Goal: Browse casually: Explore the website without a specific task or goal

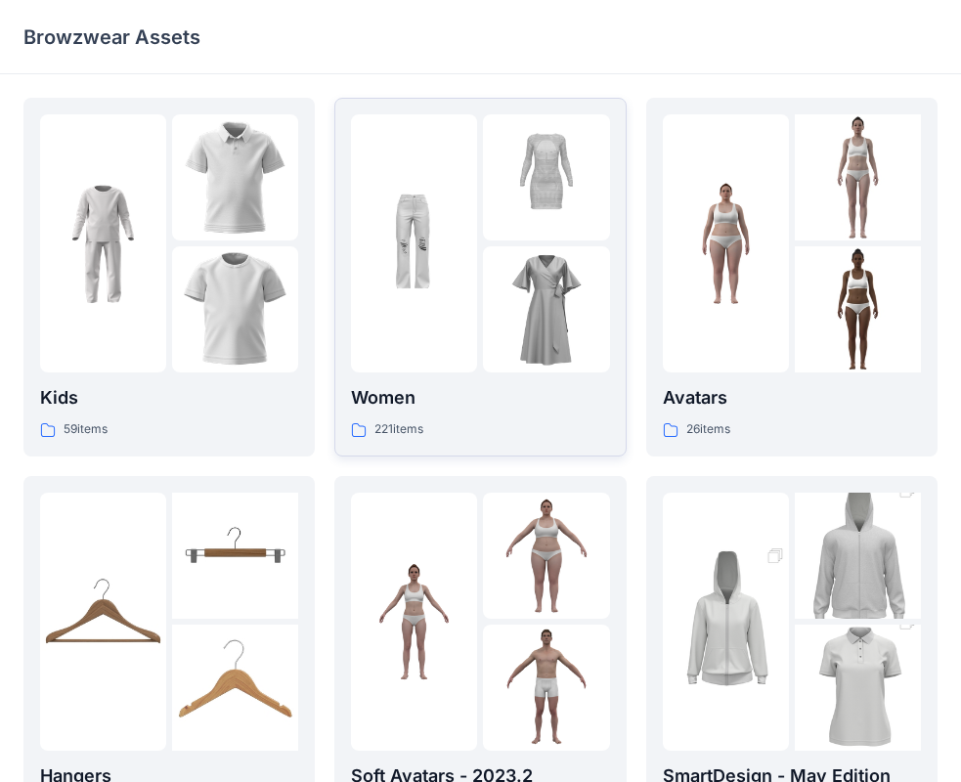
click at [502, 303] on img at bounding box center [546, 309] width 126 height 126
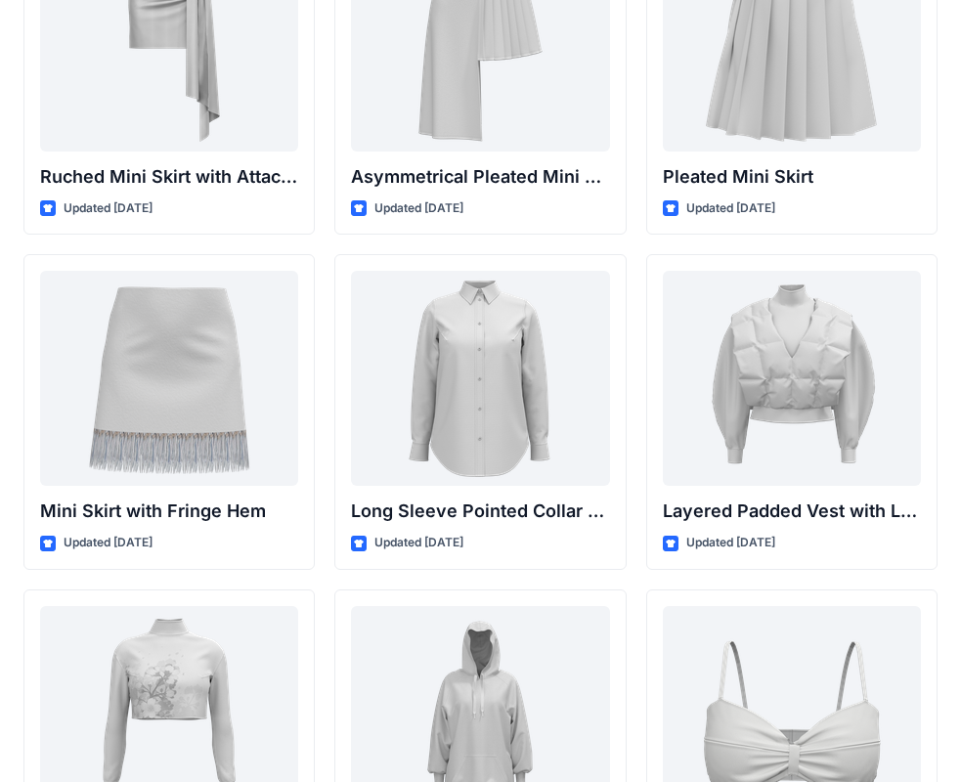
scroll to position [5525, 0]
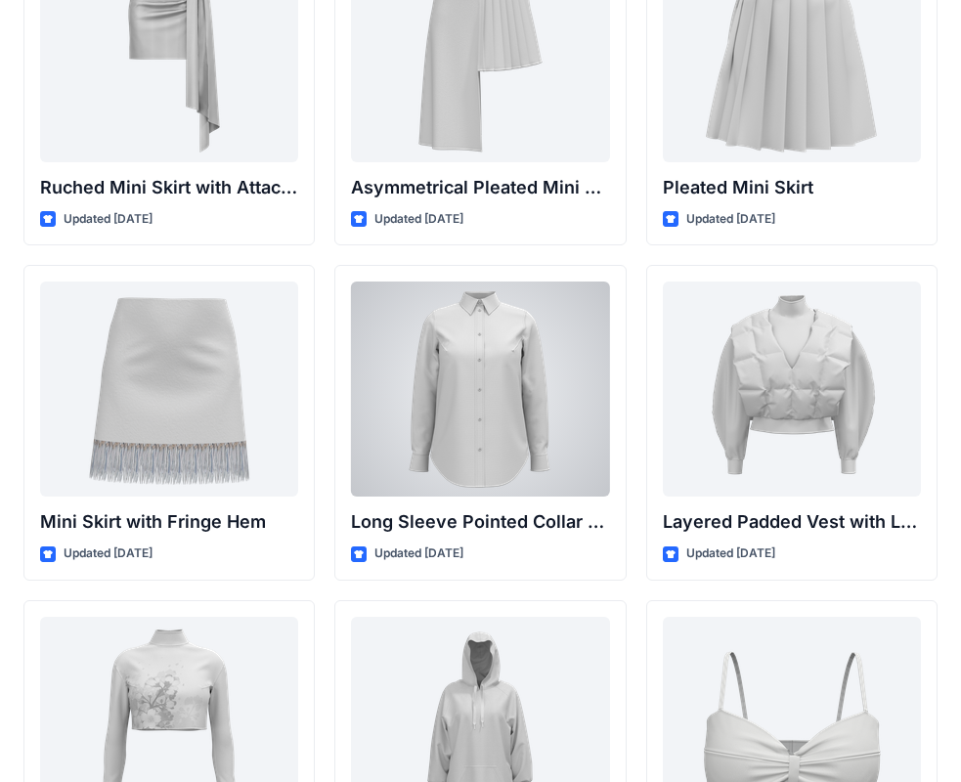
click at [551, 370] on div at bounding box center [480, 389] width 258 height 215
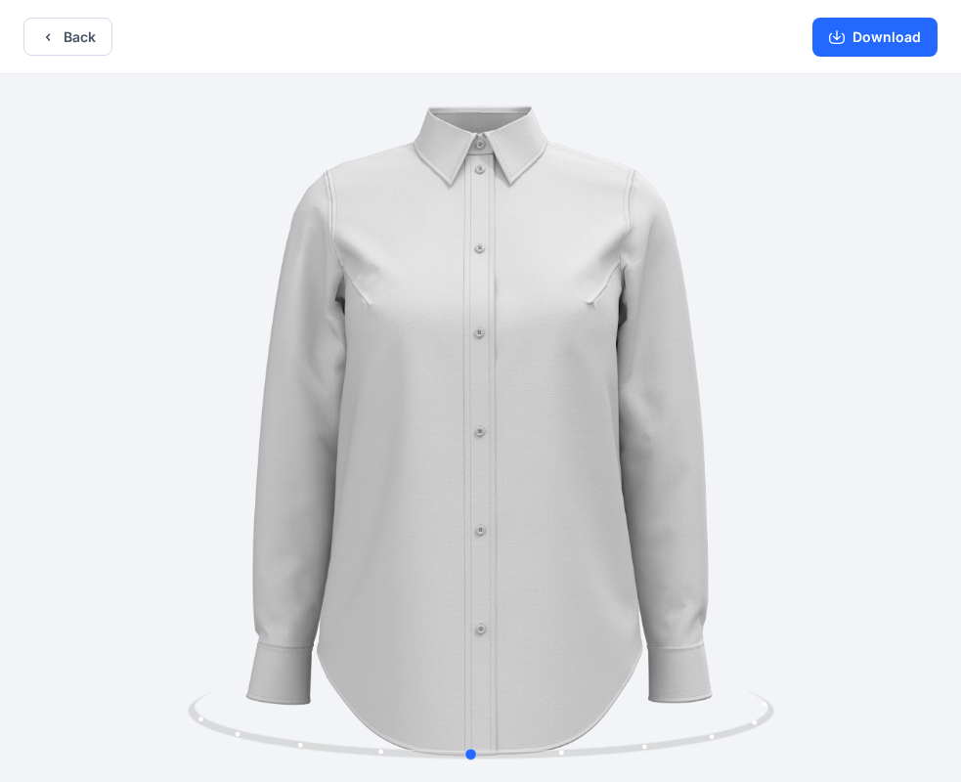
drag, startPoint x: 655, startPoint y: 367, endPoint x: 645, endPoint y: 431, distance: 65.2
click at [645, 431] on div at bounding box center [480, 430] width 961 height 712
click at [853, 43] on button "Download" at bounding box center [874, 37] width 125 height 39
click at [87, 38] on button "Back" at bounding box center [67, 37] width 89 height 38
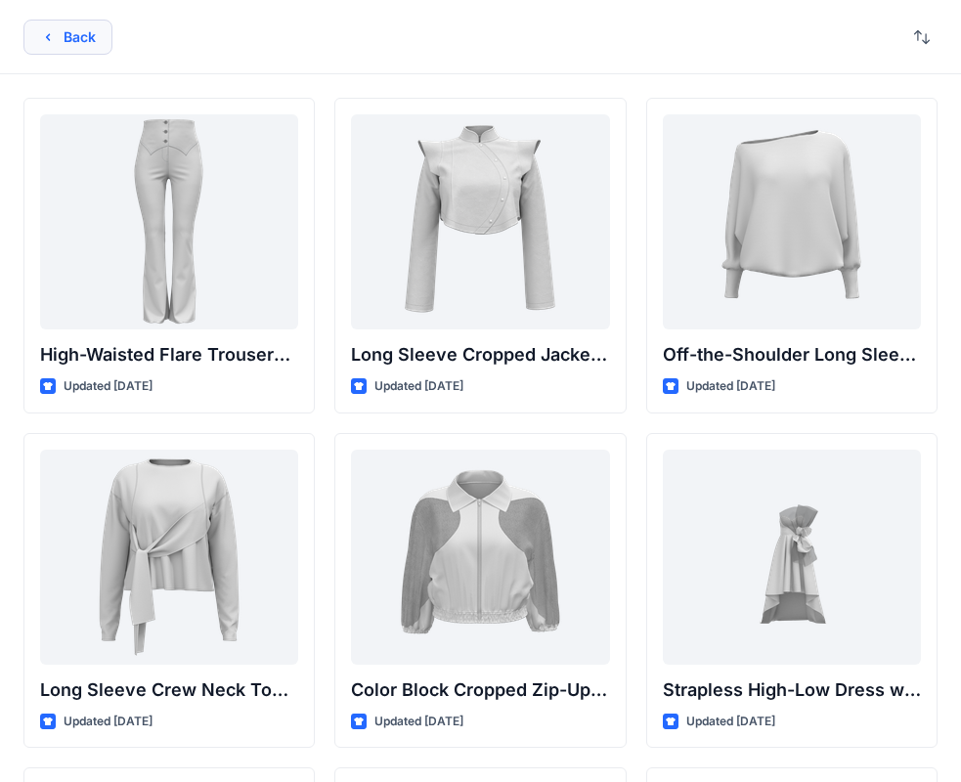
click at [87, 34] on button "Back" at bounding box center [67, 37] width 89 height 35
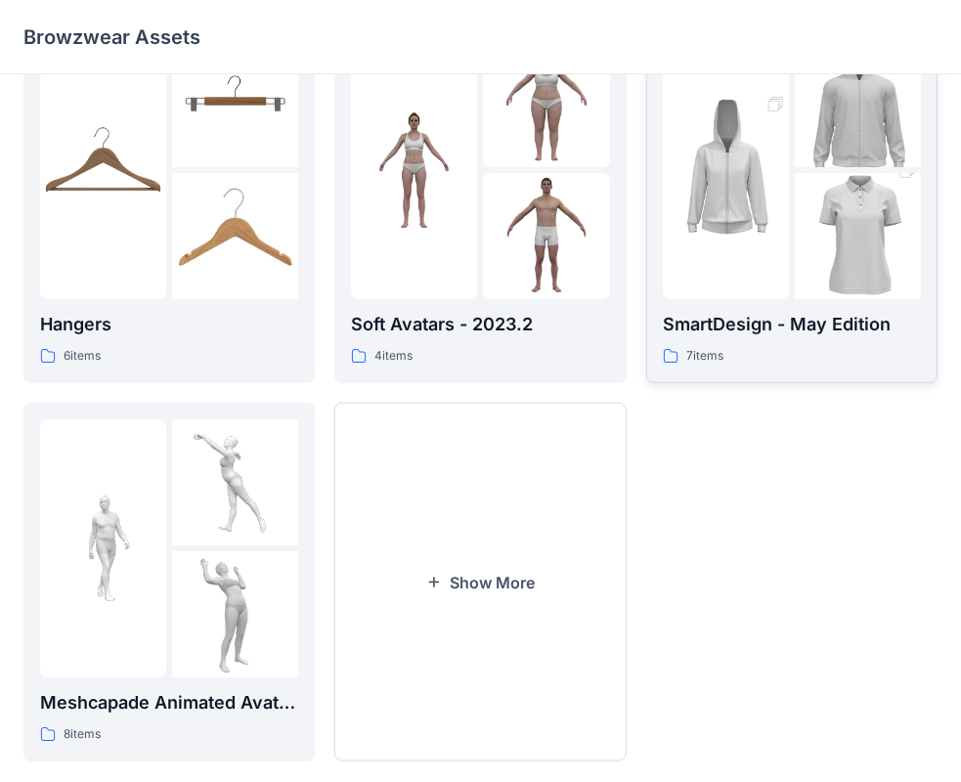
scroll to position [486, 0]
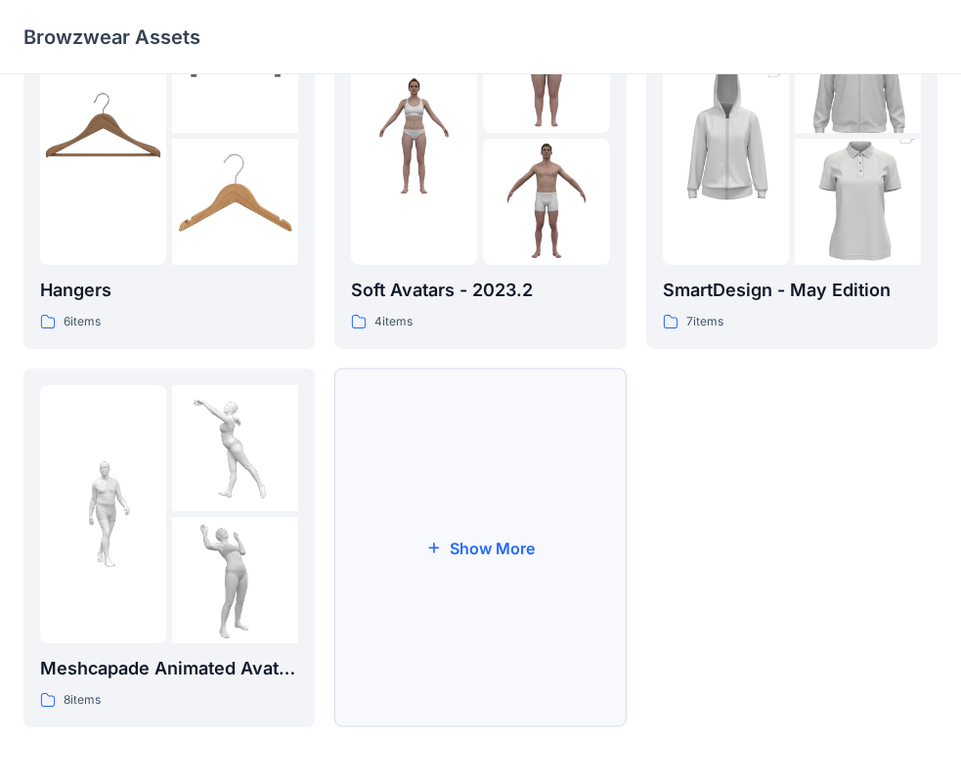
click at [430, 452] on button "Show More" at bounding box center [479, 547] width 291 height 359
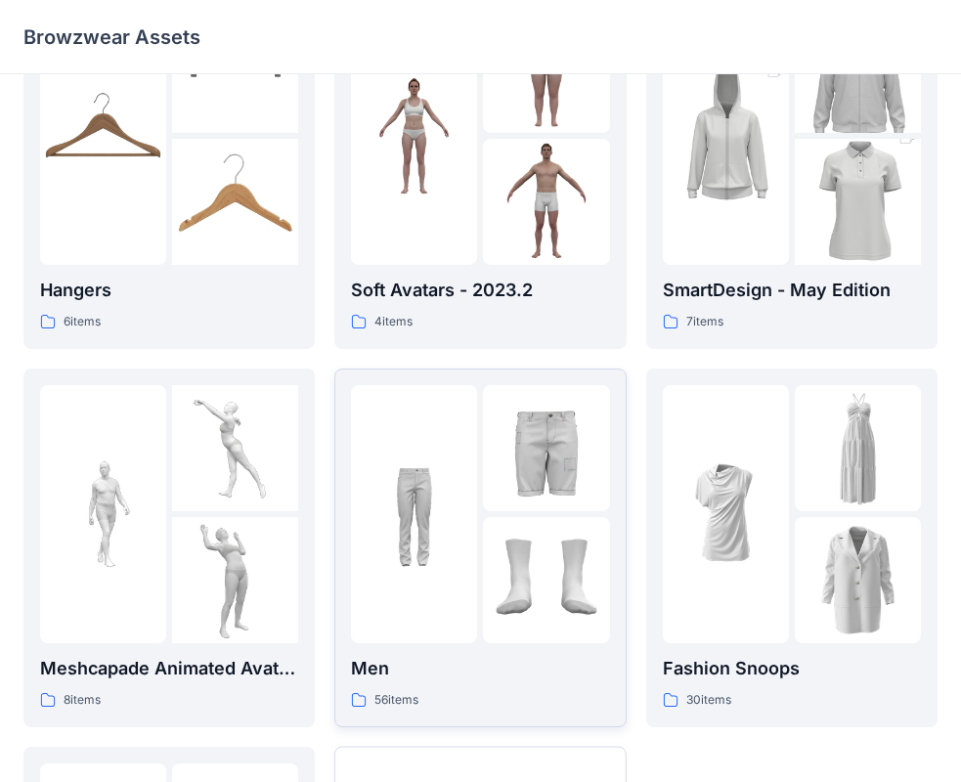
click at [459, 455] on div at bounding box center [414, 514] width 126 height 258
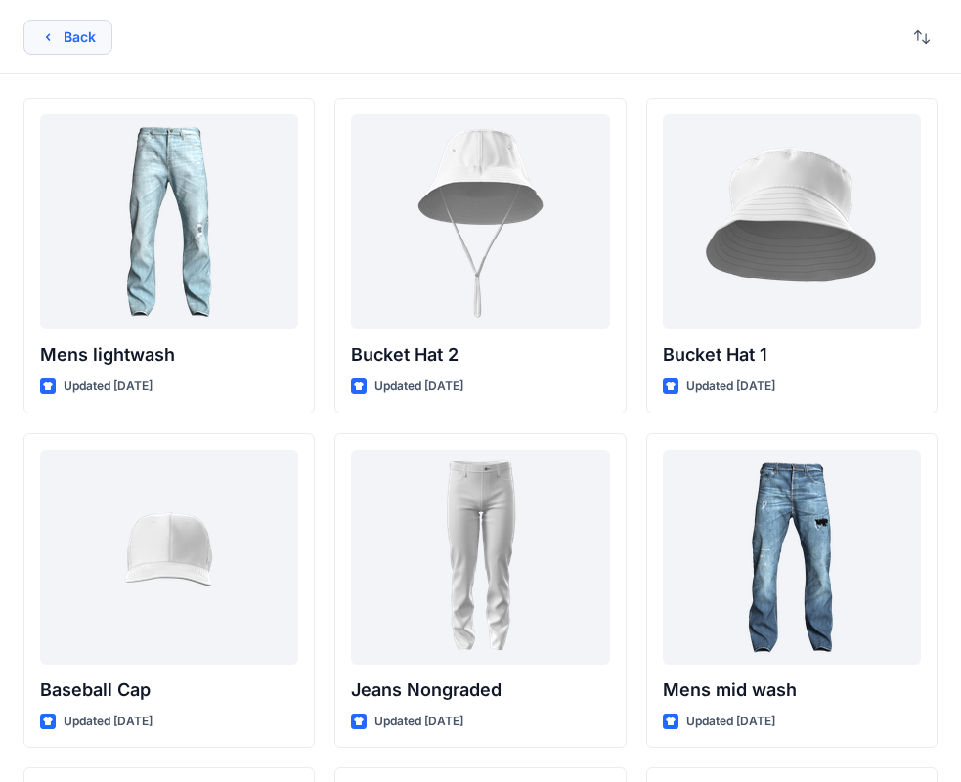
click at [100, 33] on button "Back" at bounding box center [67, 37] width 89 height 35
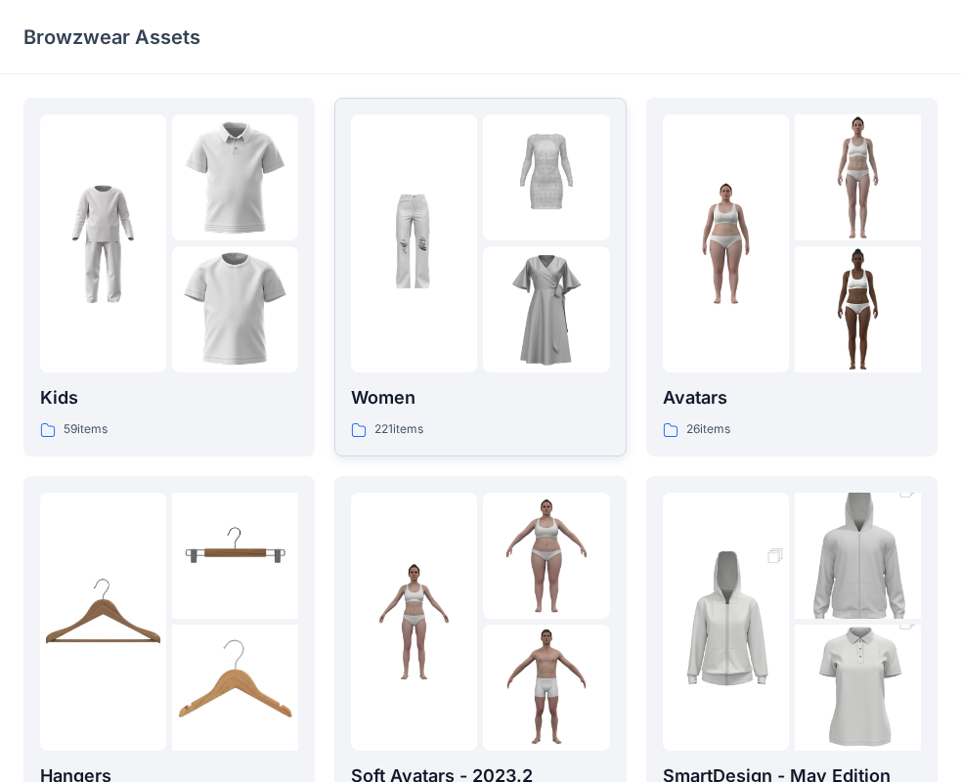
click at [545, 253] on img at bounding box center [546, 309] width 126 height 126
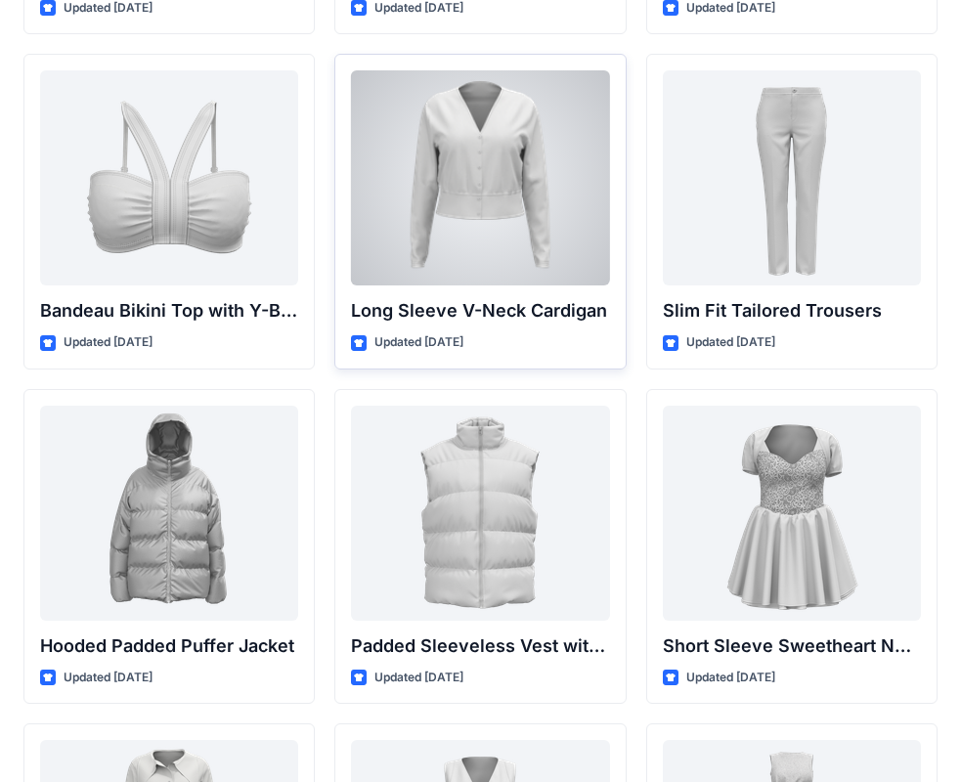
scroll to position [1662, 0]
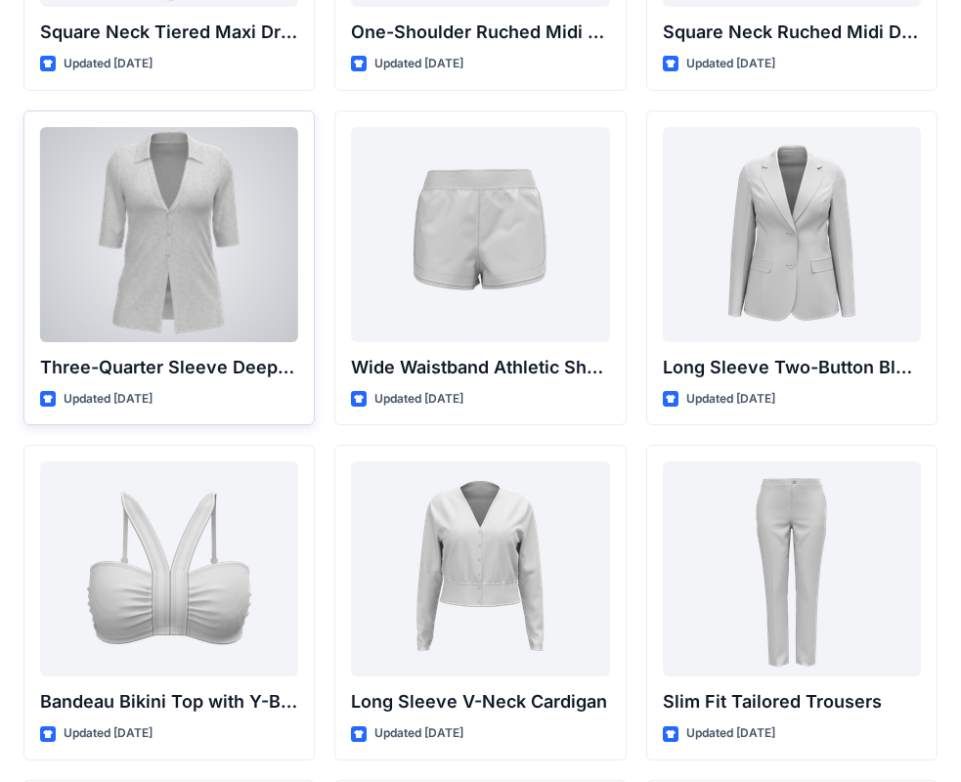
click at [141, 246] on div at bounding box center [169, 234] width 258 height 215
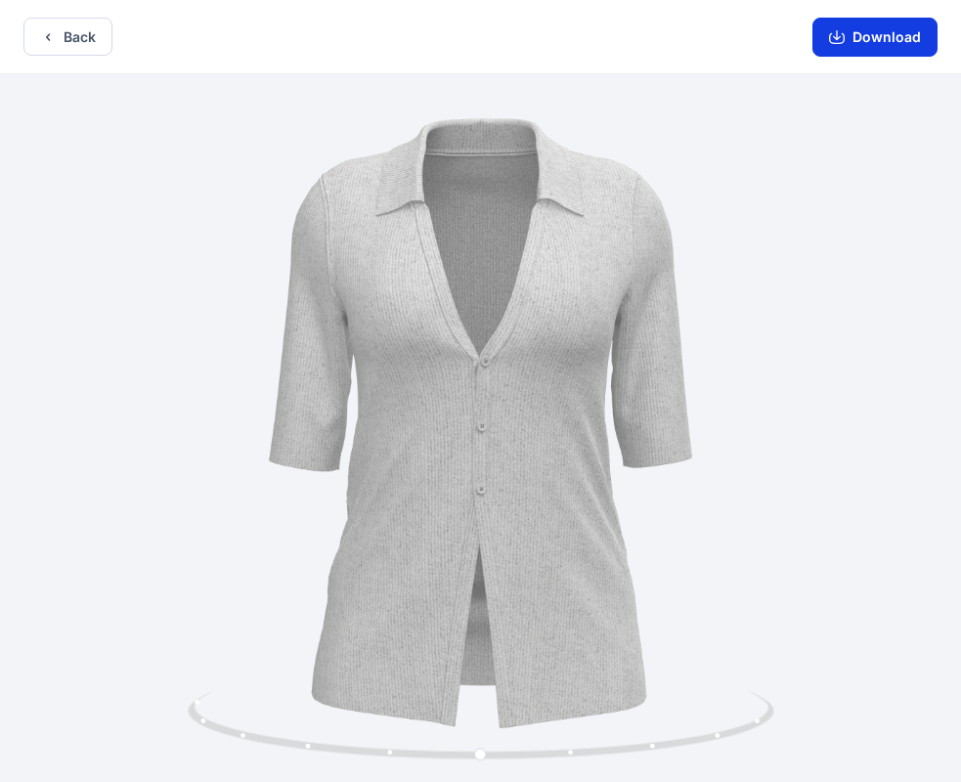
click at [837, 40] on icon "button" at bounding box center [837, 37] width 16 height 16
